Goal: Transaction & Acquisition: Purchase product/service

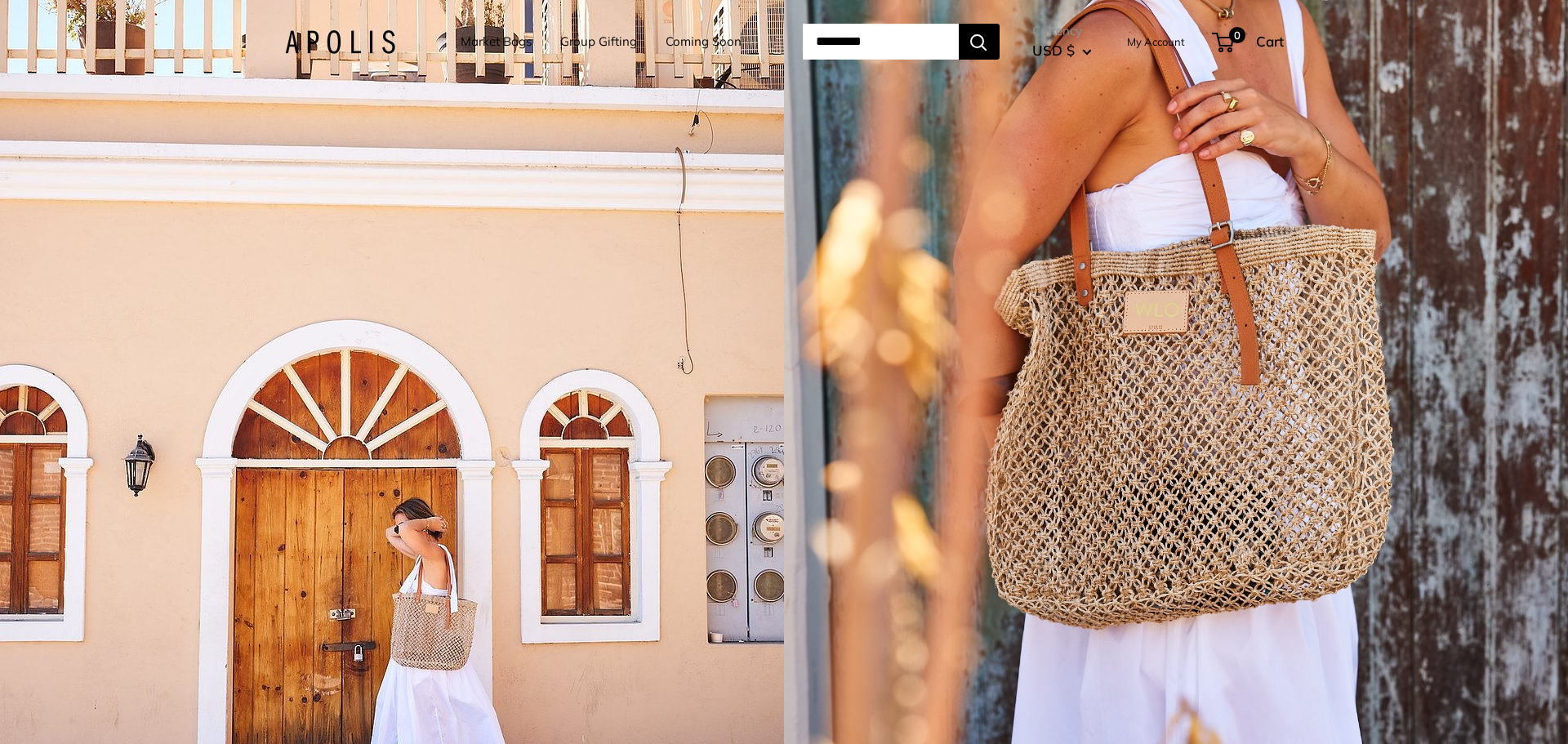
click at [473, 47] on link "Market Bags" at bounding box center [496, 41] width 71 height 23
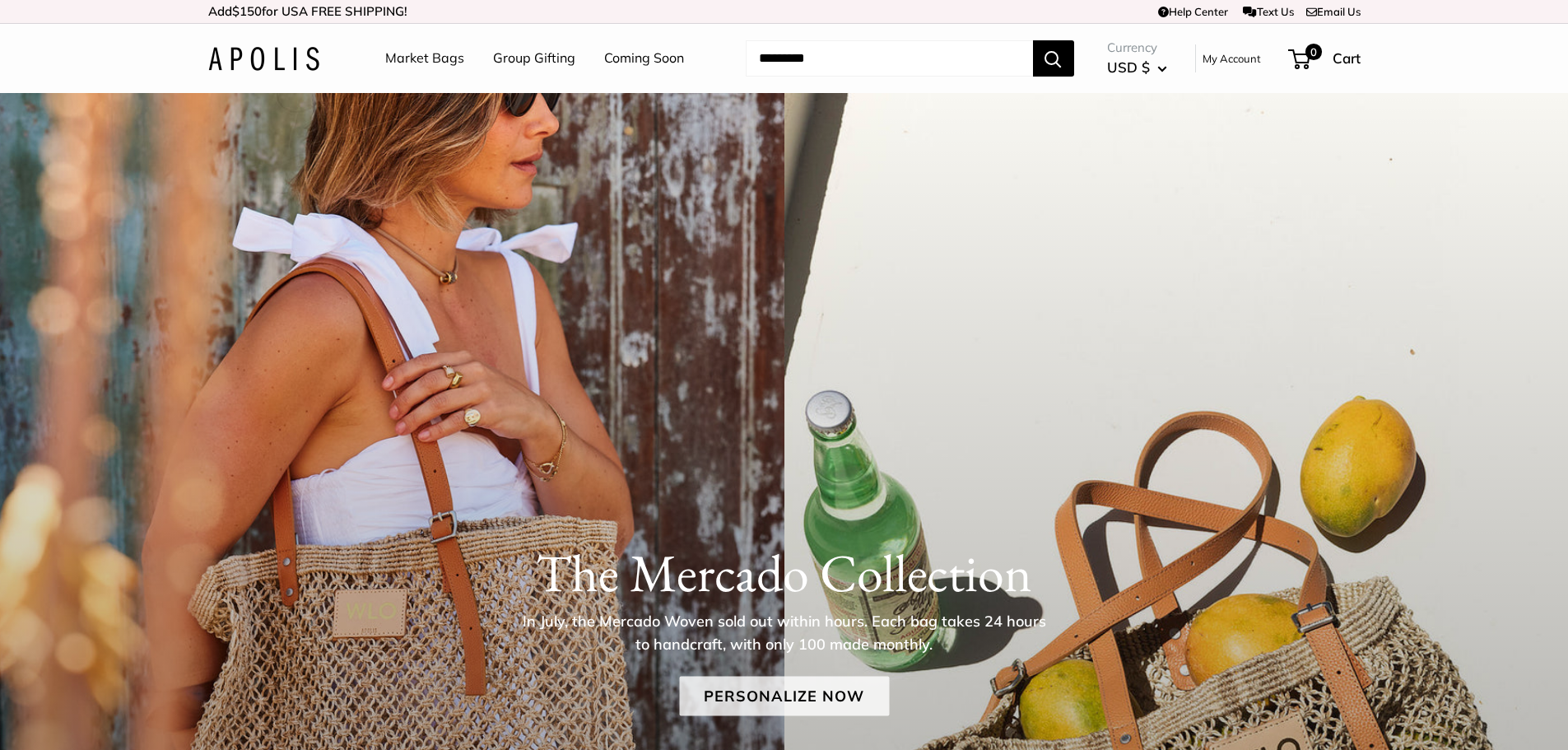
click at [786, 686] on link "Personalize Now" at bounding box center [784, 696] width 210 height 40
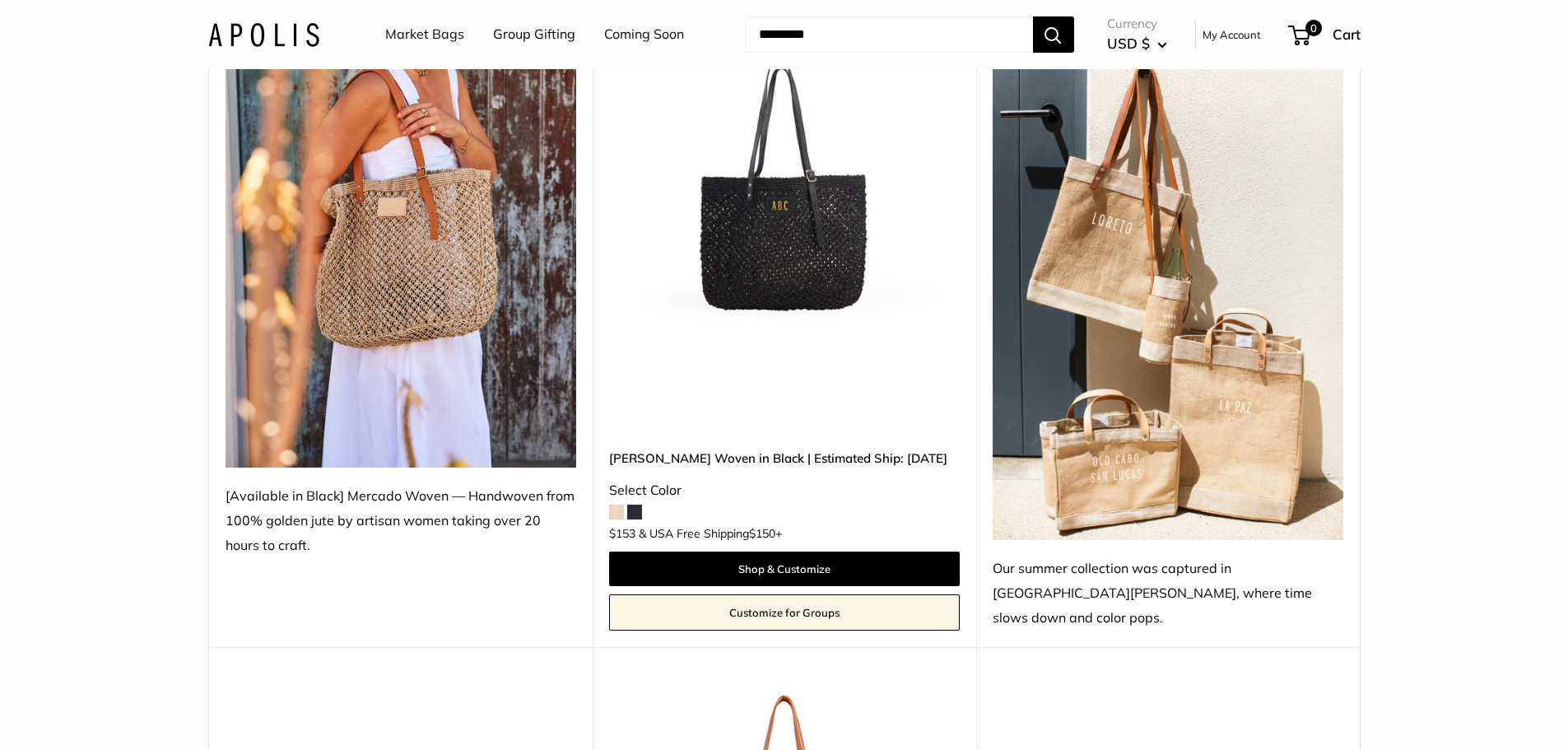
scroll to position [329, 0]
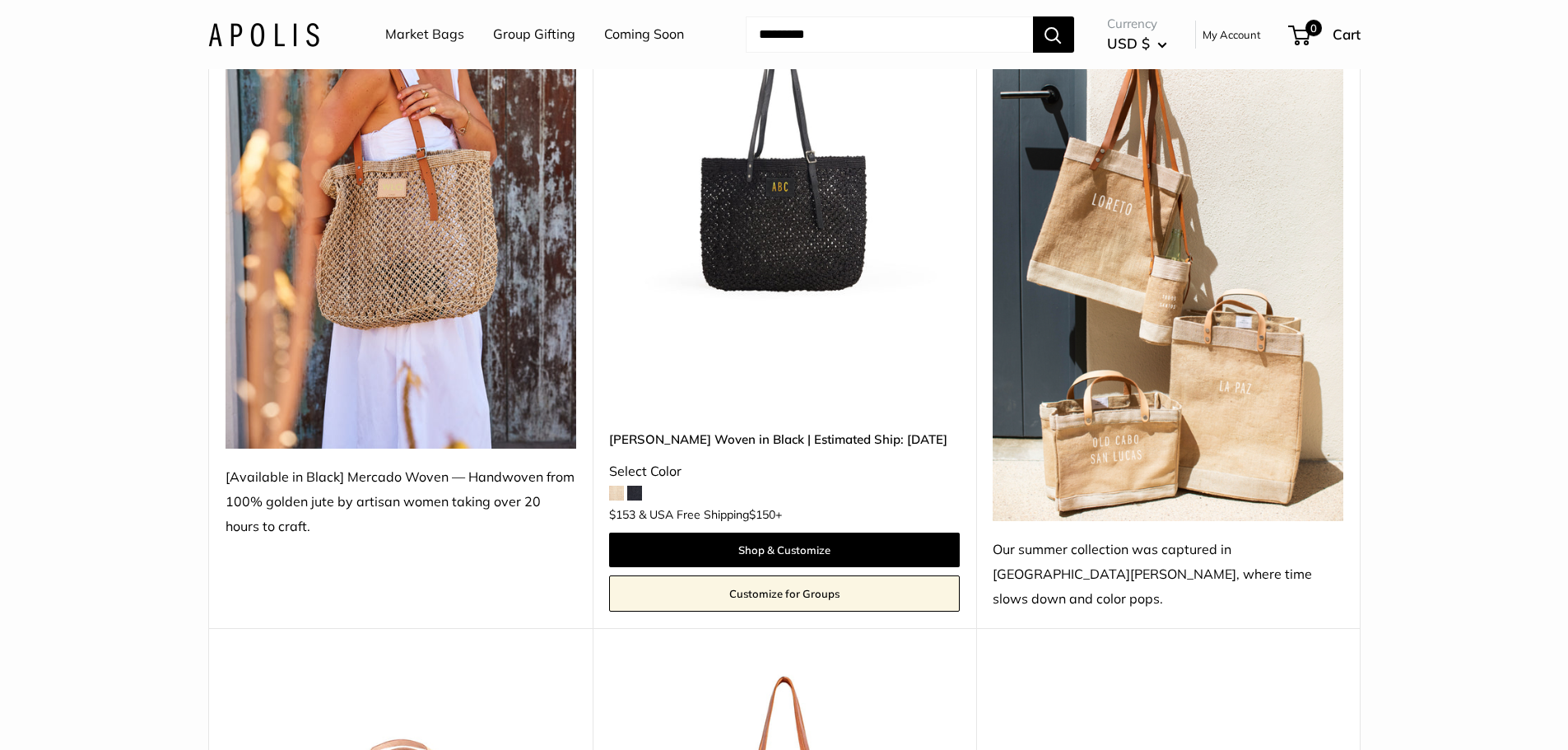
click at [446, 278] on img at bounding box center [400, 214] width 351 height 467
click at [460, 510] on div "[Available in Black] Mercado Woven — Handwoven from 100% golden jute by artisan…" at bounding box center [400, 501] width 351 height 74
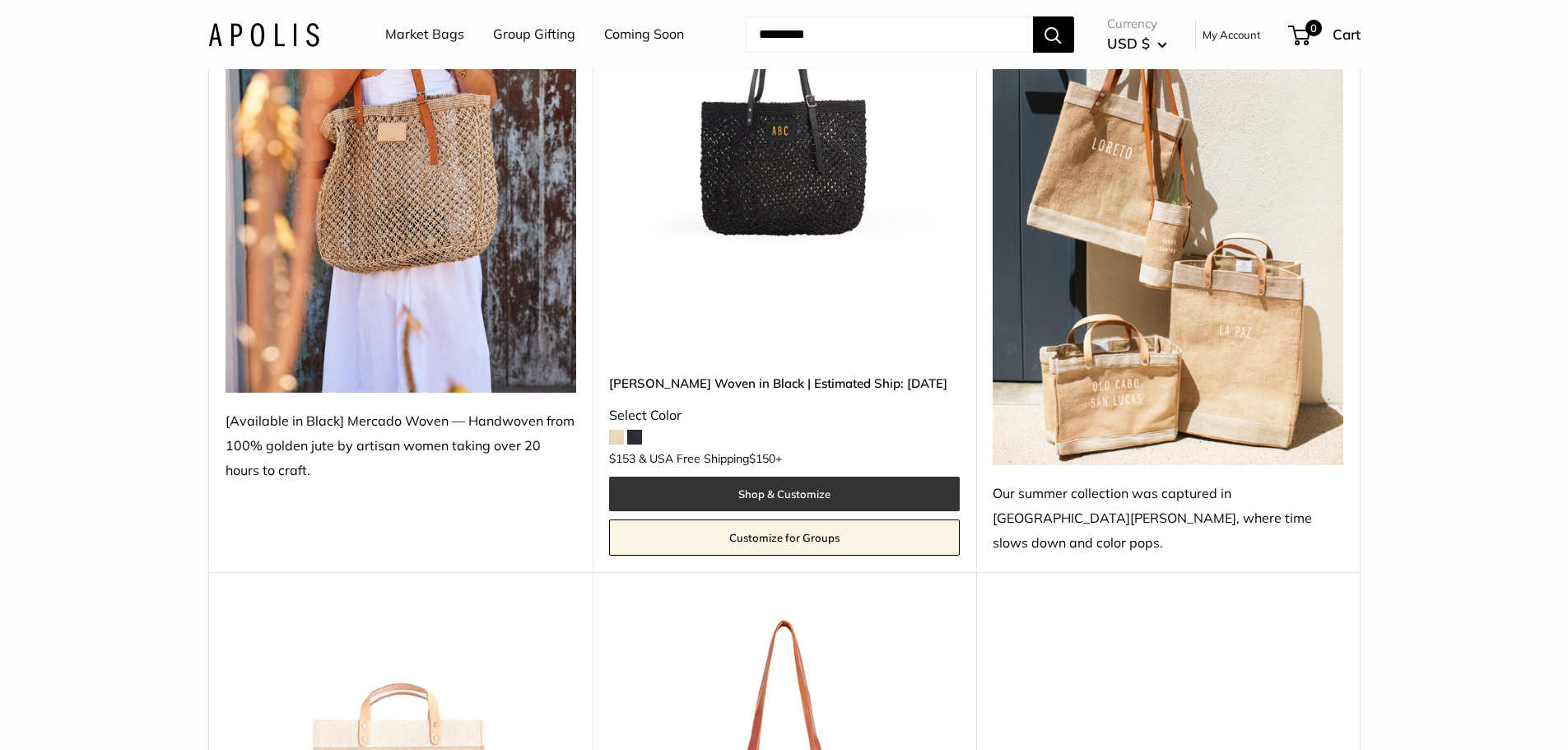
scroll to position [576, 0]
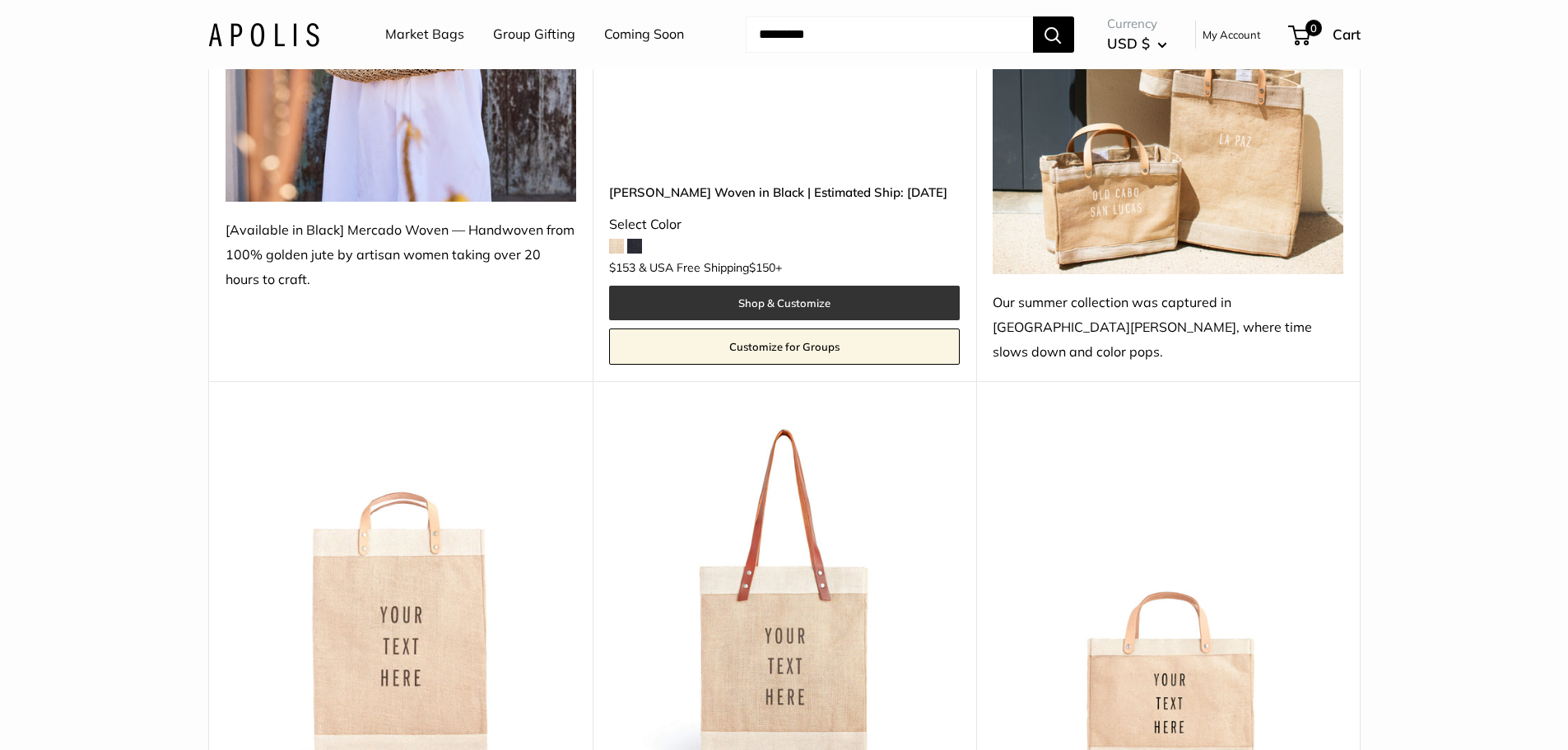
click at [711, 286] on link "Shop & Customize" at bounding box center [784, 302] width 351 height 35
